Goal: Obtain resource: Download file/media

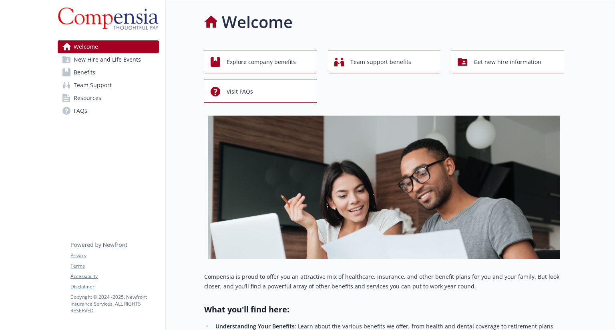
click at [115, 98] on link "Resources" at bounding box center [108, 98] width 101 height 13
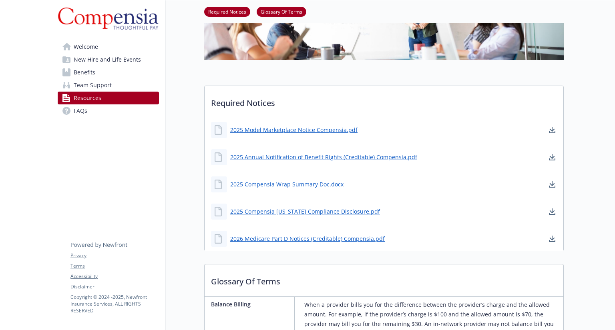
scroll to position [120, 0]
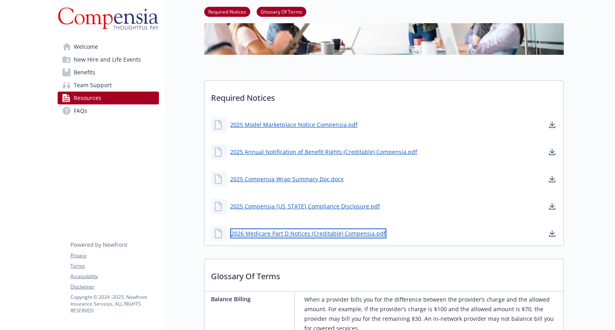
click at [342, 232] on link "2026 Medicare Part D Notices (Creditable) Compensia.pdf" at bounding box center [308, 234] width 156 height 10
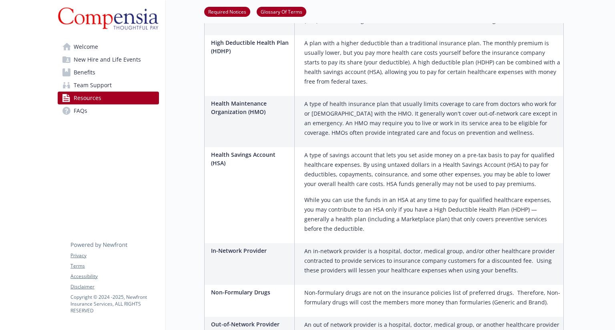
scroll to position [761, 0]
